Goal: Transaction & Acquisition: Book appointment/travel/reservation

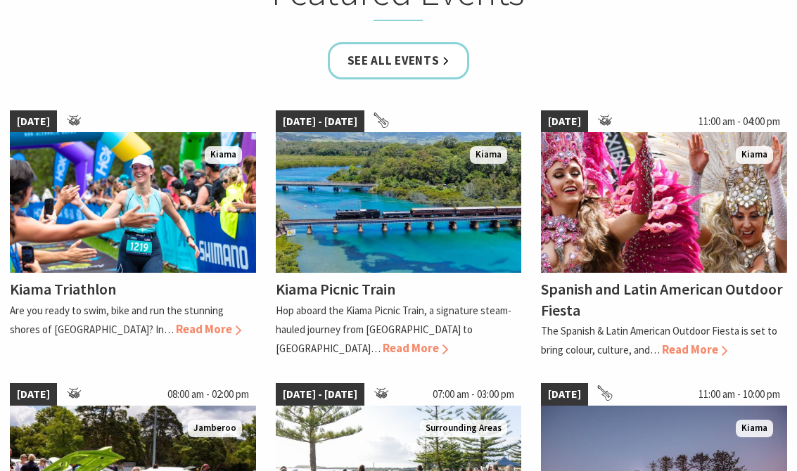
scroll to position [892, 0]
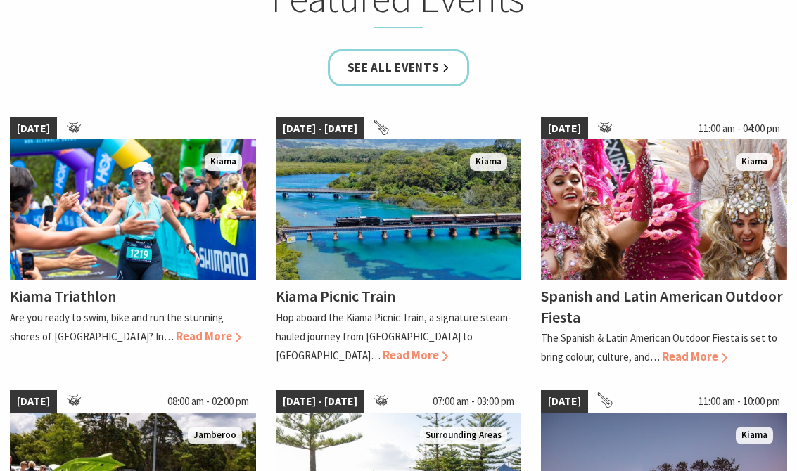
click at [680, 355] on span "Read More" at bounding box center [694, 356] width 65 height 15
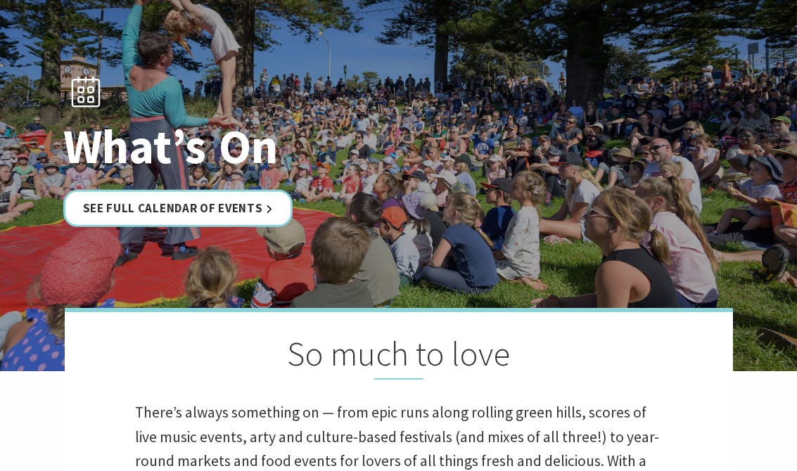
scroll to position [0, 0]
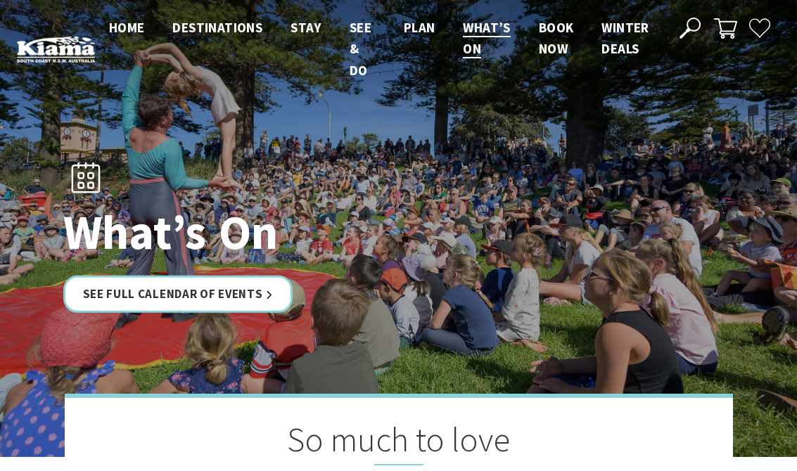
click at [245, 294] on link "See Full Calendar of Events" at bounding box center [178, 294] width 230 height 37
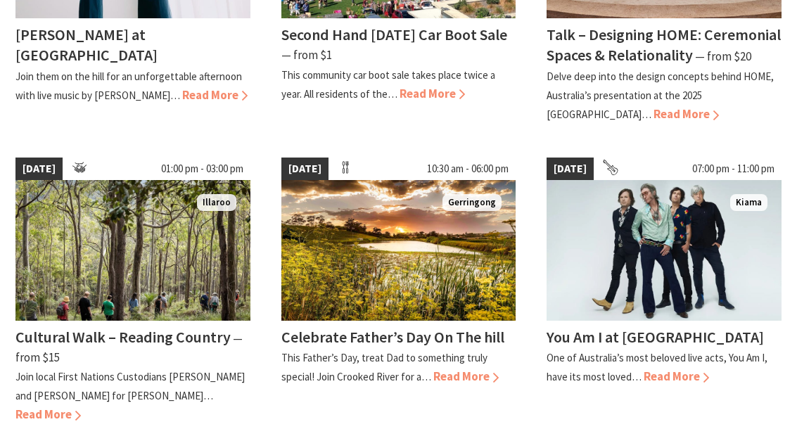
scroll to position [1225, 0]
click at [669, 368] on span "Read More" at bounding box center [675, 375] width 65 height 15
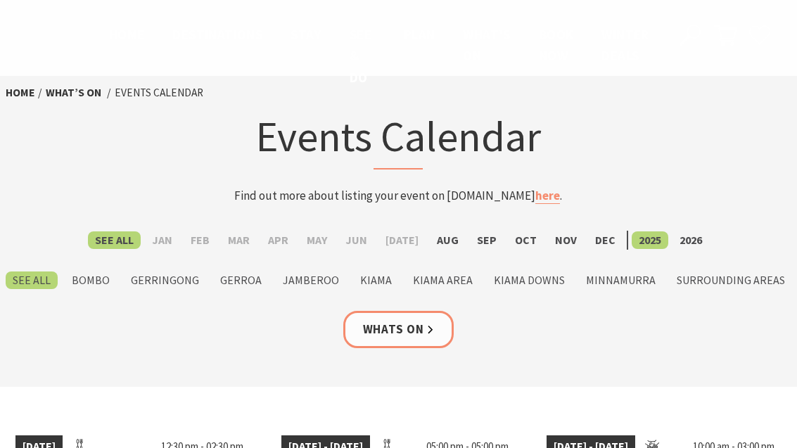
scroll to position [1270, 0]
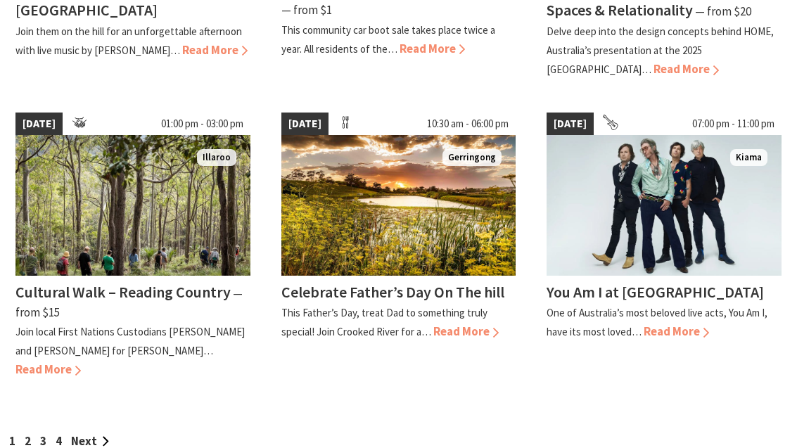
click at [94, 433] on link "Next" at bounding box center [90, 440] width 38 height 15
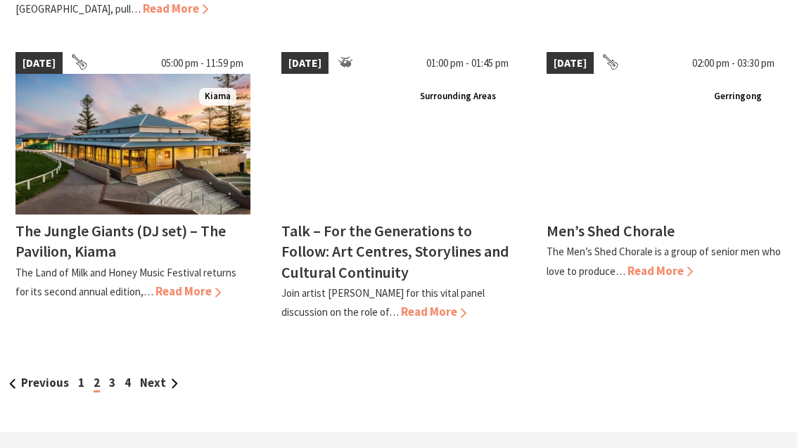
scroll to position [1292, 0]
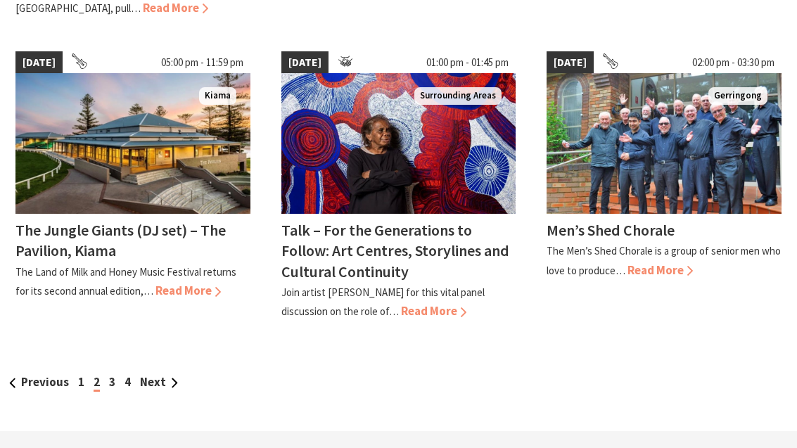
click at [151, 375] on link "Next" at bounding box center [159, 382] width 38 height 15
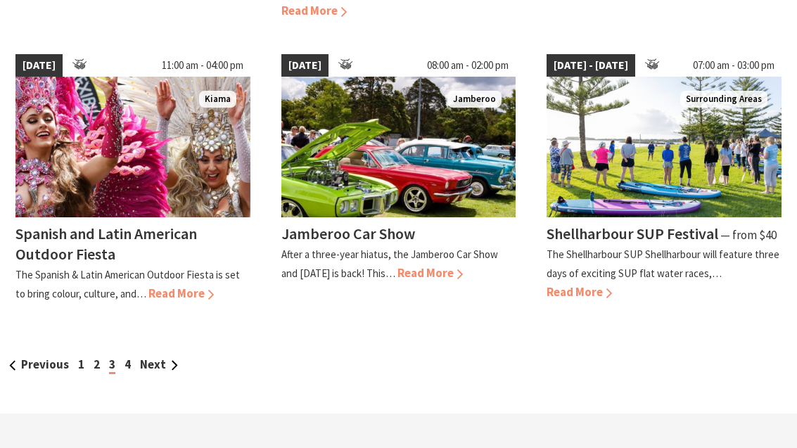
scroll to position [1328, 0]
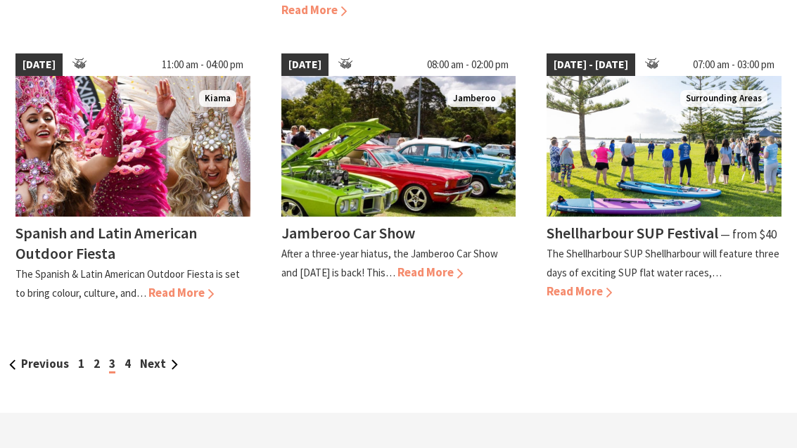
click at [157, 356] on link "Next" at bounding box center [159, 363] width 38 height 15
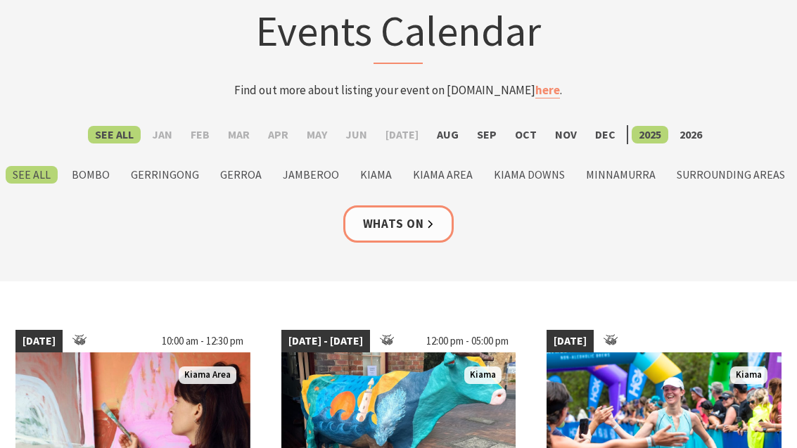
scroll to position [0, 0]
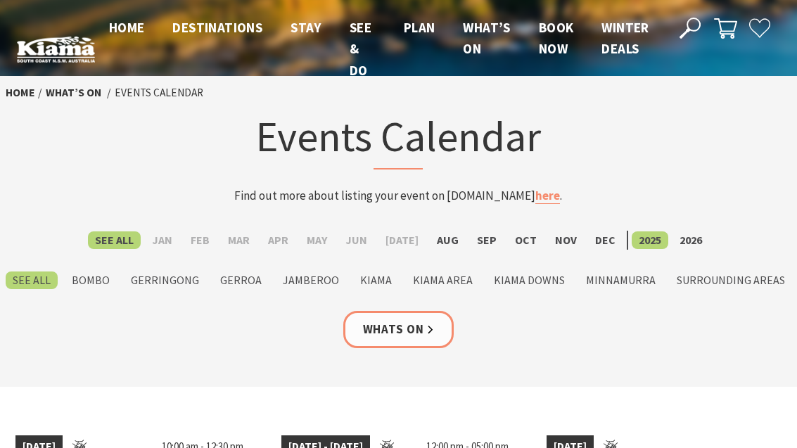
click at [622, 35] on span "Winter Deals" at bounding box center [624, 38] width 47 height 38
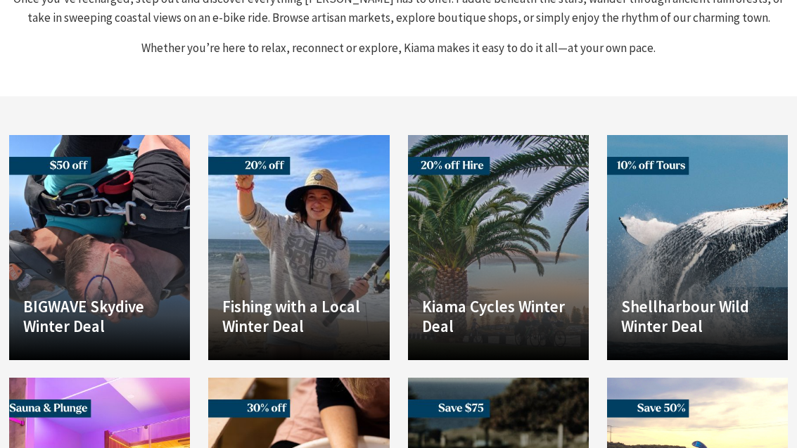
scroll to position [836, 0]
click at [0, 0] on p "Winter Deal: Fishing For Everyone – 20% Off Midweek Tours Reel in a new…" at bounding box center [0, 0] width 0 height 0
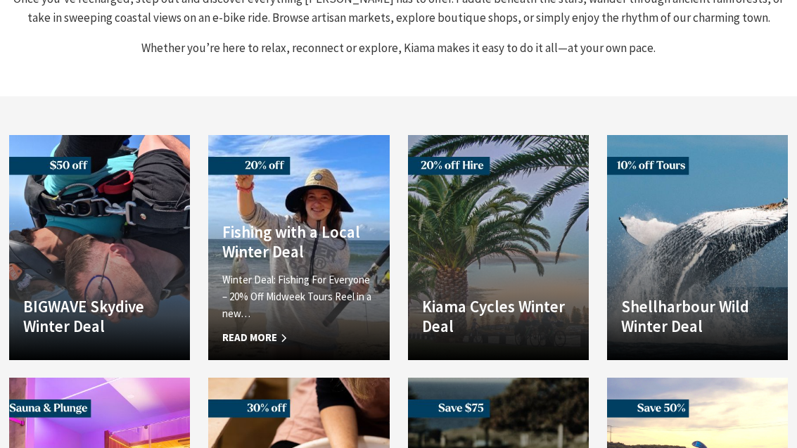
scroll to position [881, 0]
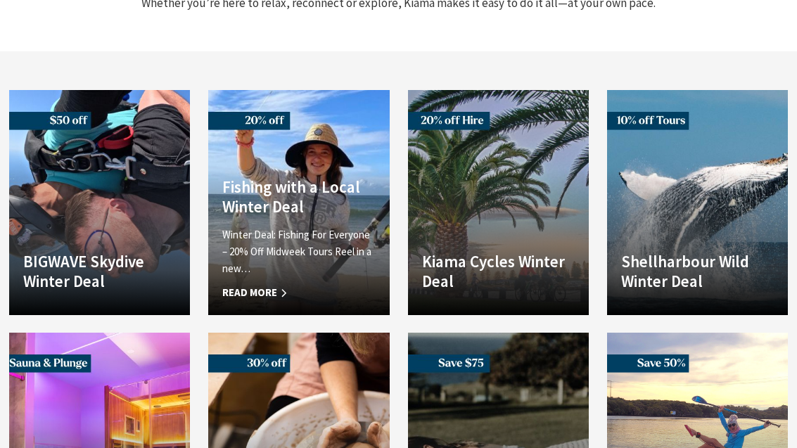
click at [313, 226] on p "Winter Deal: Fishing For Everyone – 20% Off Midweek Tours Reel in a new…" at bounding box center [298, 251] width 153 height 51
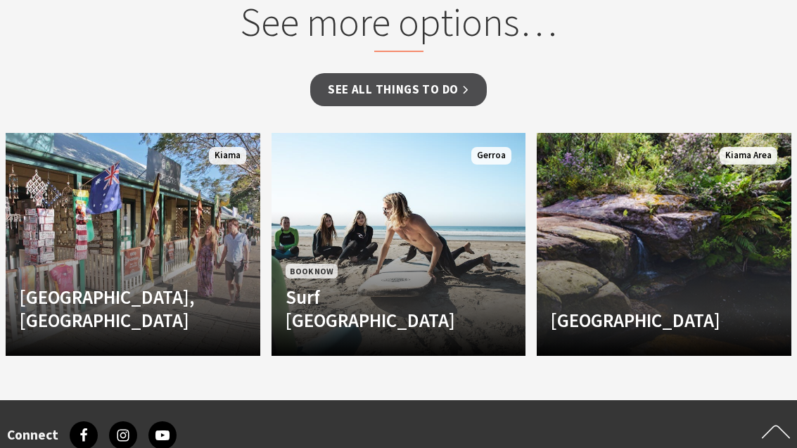
scroll to position [1569, 0]
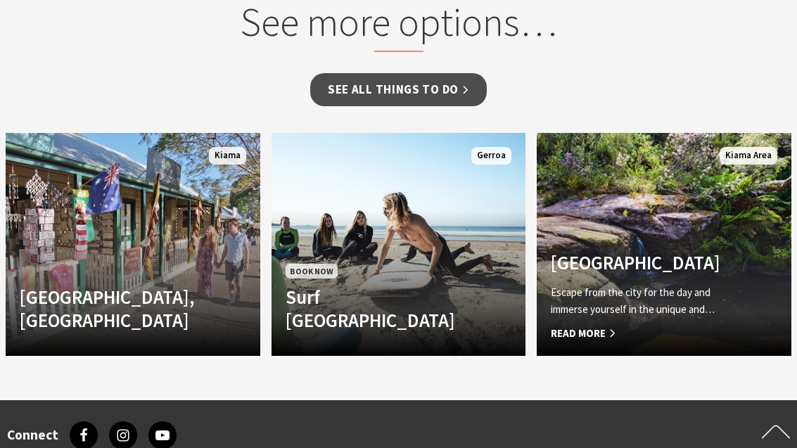
click at [583, 330] on span "Read More" at bounding box center [645, 333] width 188 height 17
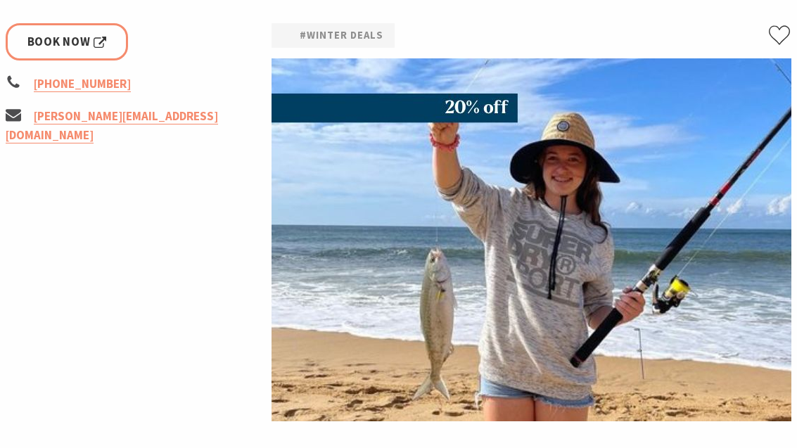
scroll to position [0, 0]
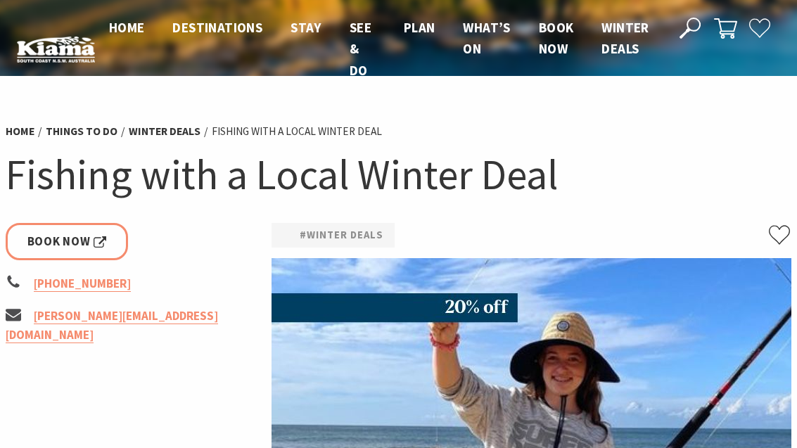
click at [553, 39] on span "Book now" at bounding box center [556, 38] width 35 height 38
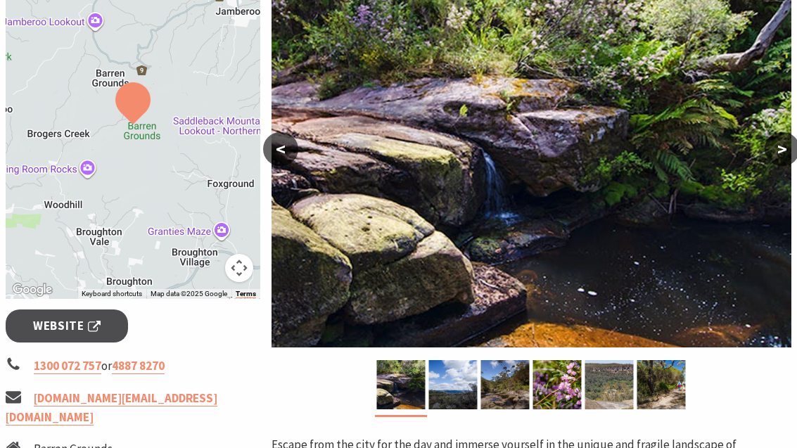
scroll to position [274, 0]
click at [782, 150] on button ">" at bounding box center [781, 149] width 35 height 34
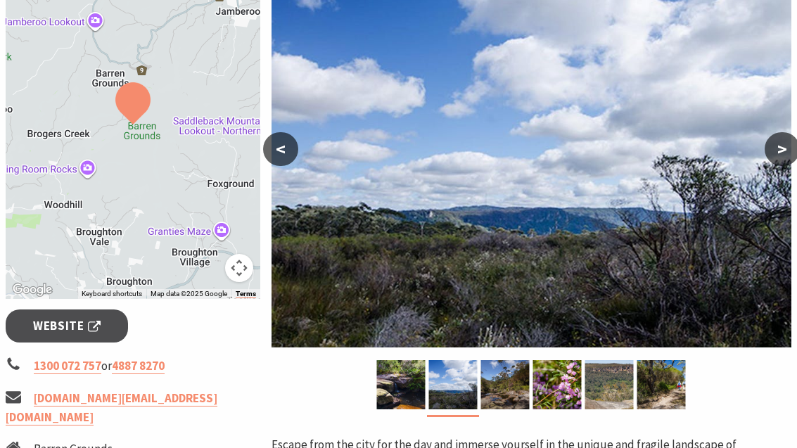
click at [771, 148] on button ">" at bounding box center [781, 149] width 35 height 34
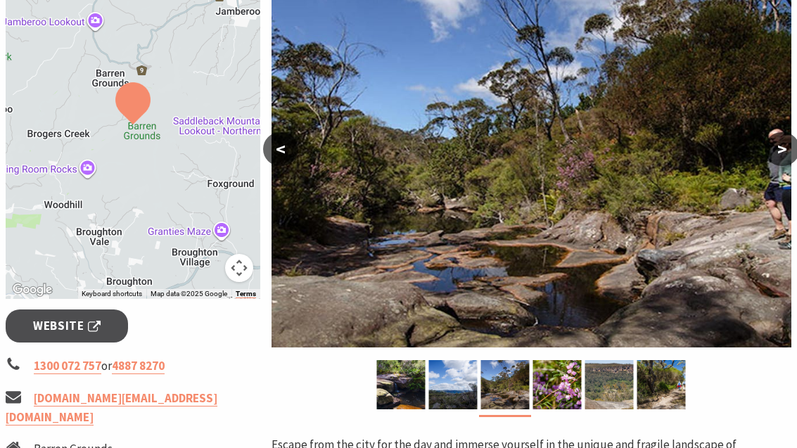
click at [784, 146] on button ">" at bounding box center [781, 149] width 35 height 34
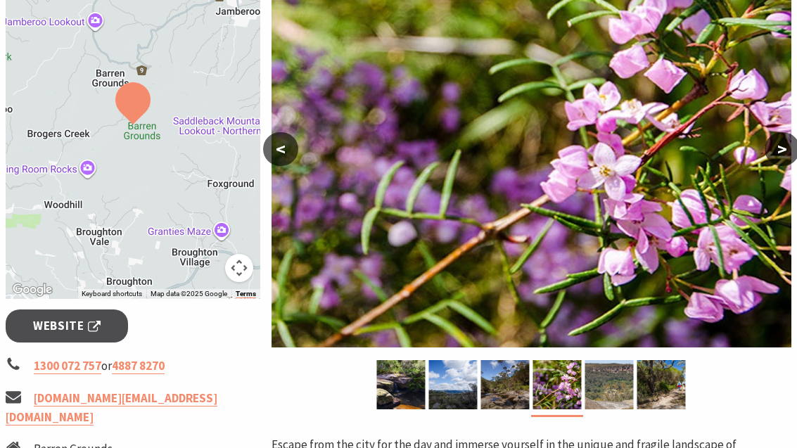
click at [781, 149] on button ">" at bounding box center [781, 149] width 35 height 34
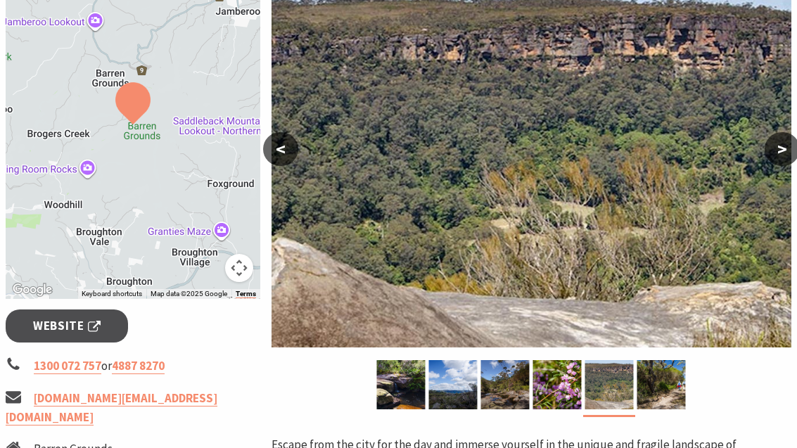
click at [778, 146] on button ">" at bounding box center [781, 149] width 35 height 34
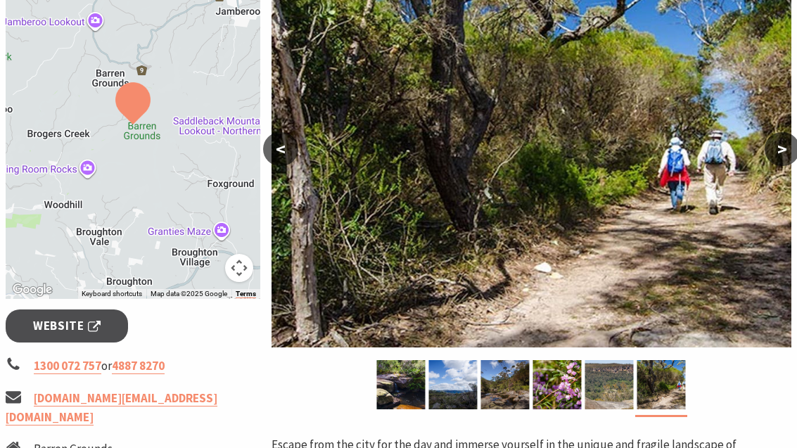
click at [771, 151] on button ">" at bounding box center [781, 149] width 35 height 34
click at [784, 143] on button ">" at bounding box center [781, 149] width 35 height 34
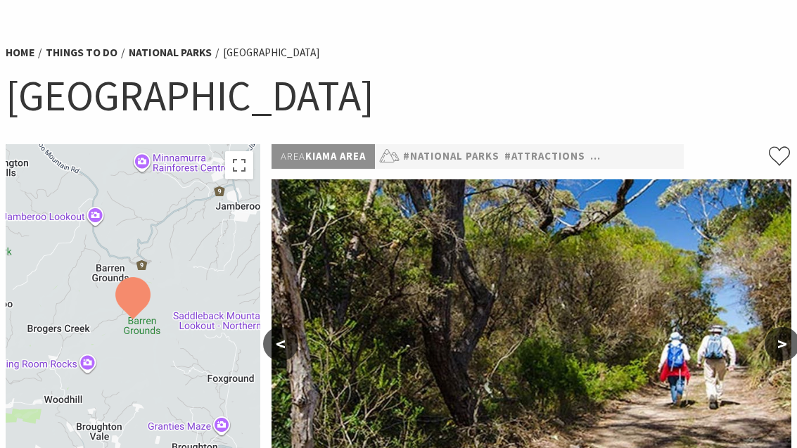
scroll to position [0, 0]
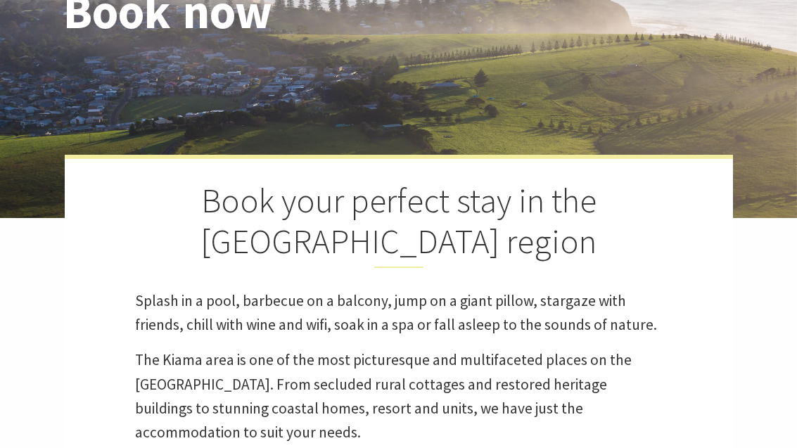
select select "3"
select select "2"
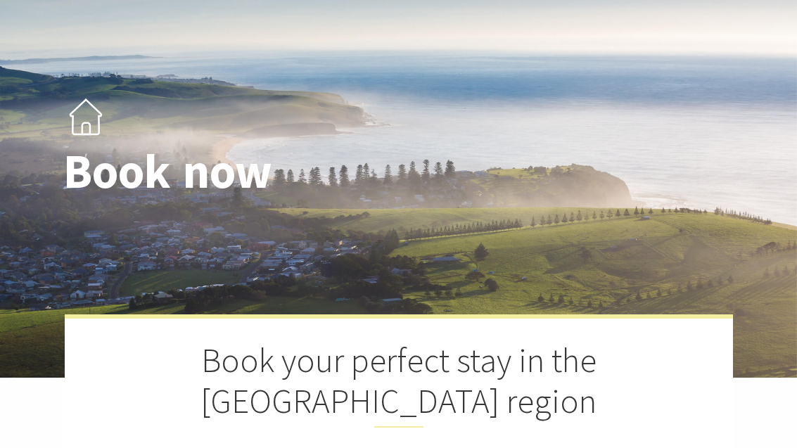
scroll to position [61, 0]
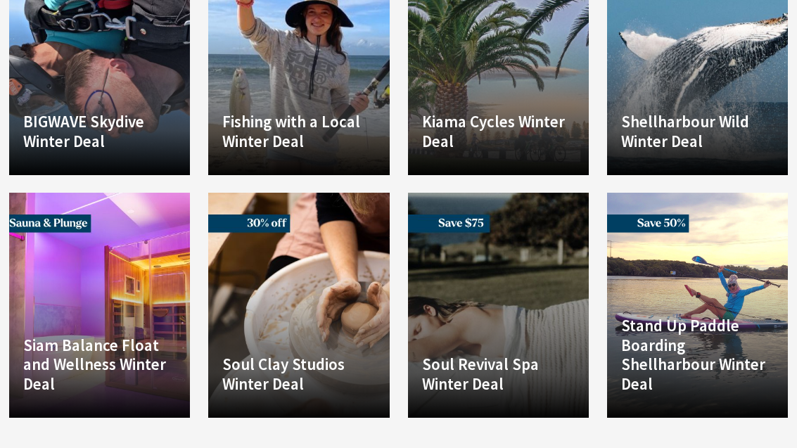
scroll to position [1021, 0]
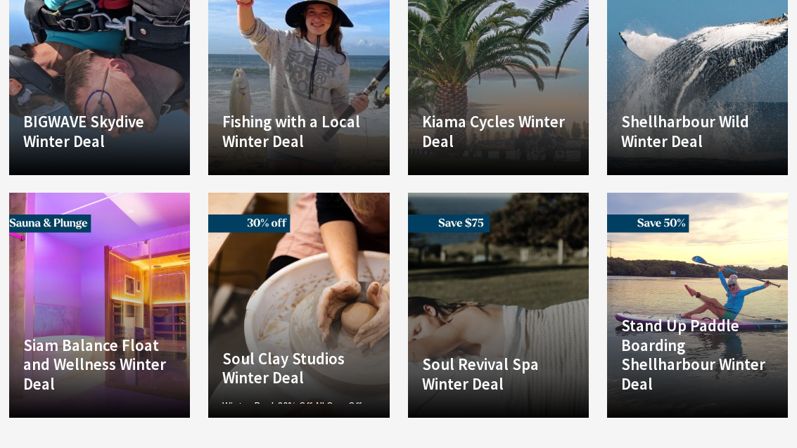
click at [295, 398] on p "Winter Deal: 30% Off All One-Off Pottery Experiences (save $43.50!) Looking for…" at bounding box center [298, 423] width 153 height 51
